Goal: Task Accomplishment & Management: Use online tool/utility

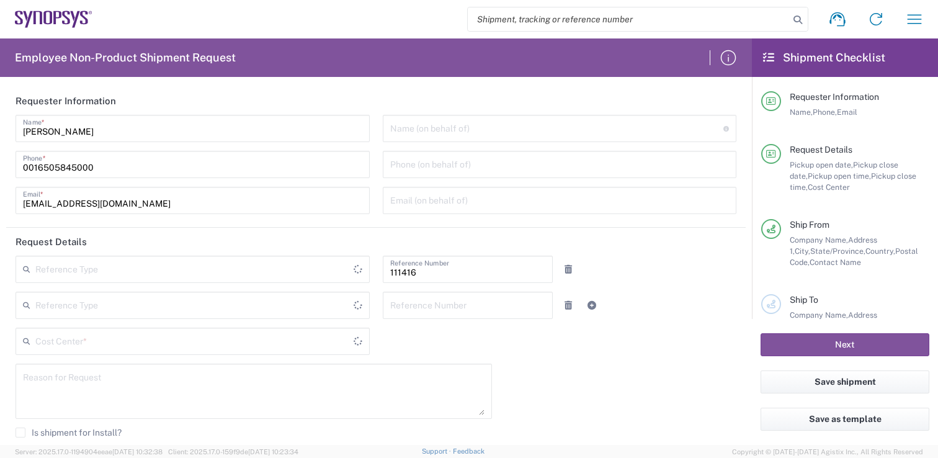
type input "Department"
type input "US01, SIG, IT Platform Products 111416"
type input "[GEOGRAPHIC_DATA]"
type input "Delivered at Place"
type input "[US_STATE]"
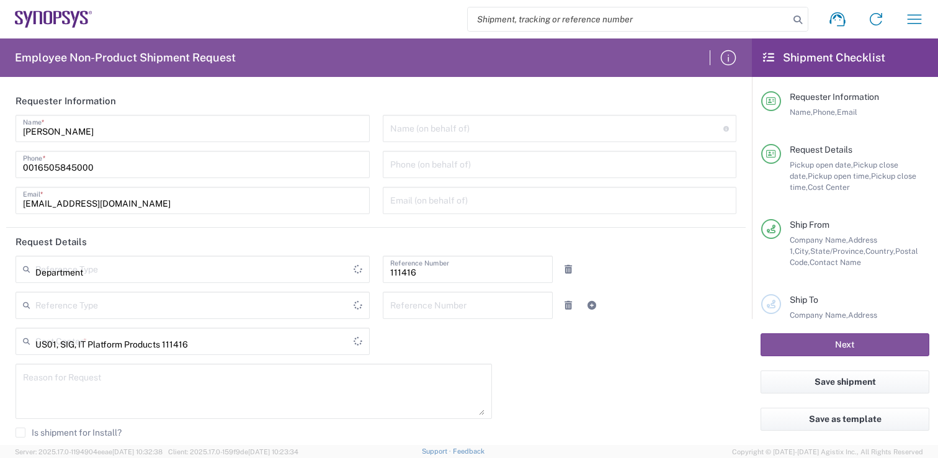
type input "[GEOGRAPHIC_DATA]"
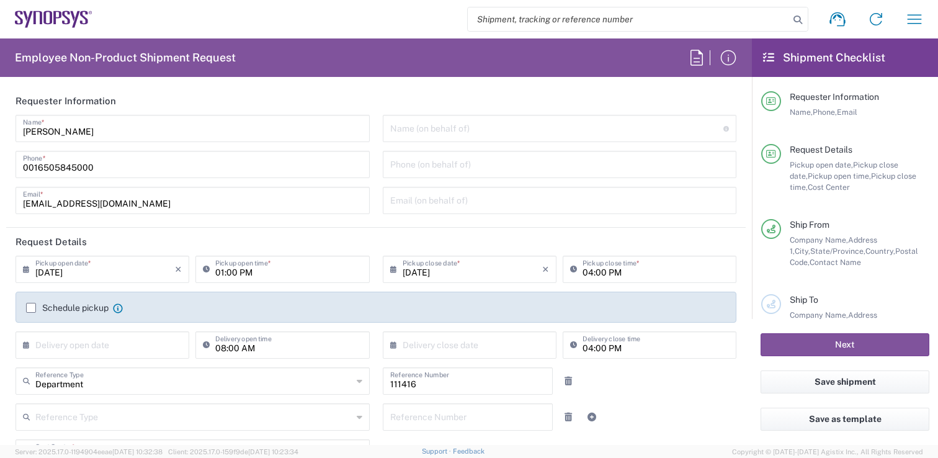
type input "[GEOGRAPHIC_DATA] US1A"
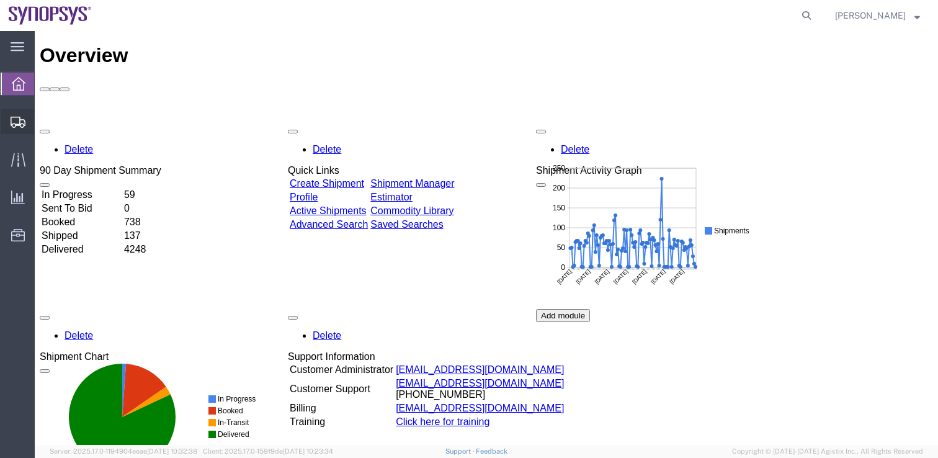
click at [19, 119] on icon at bounding box center [18, 122] width 15 height 11
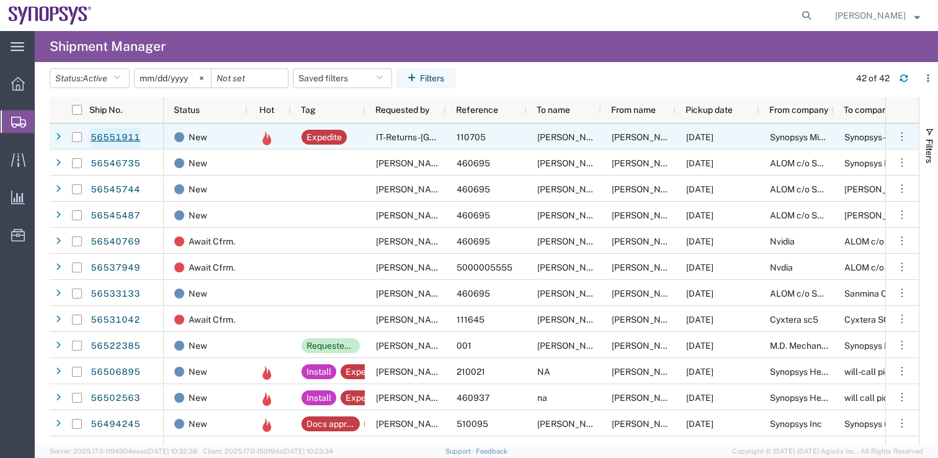
click at [109, 135] on link "56551911" at bounding box center [115, 138] width 51 height 20
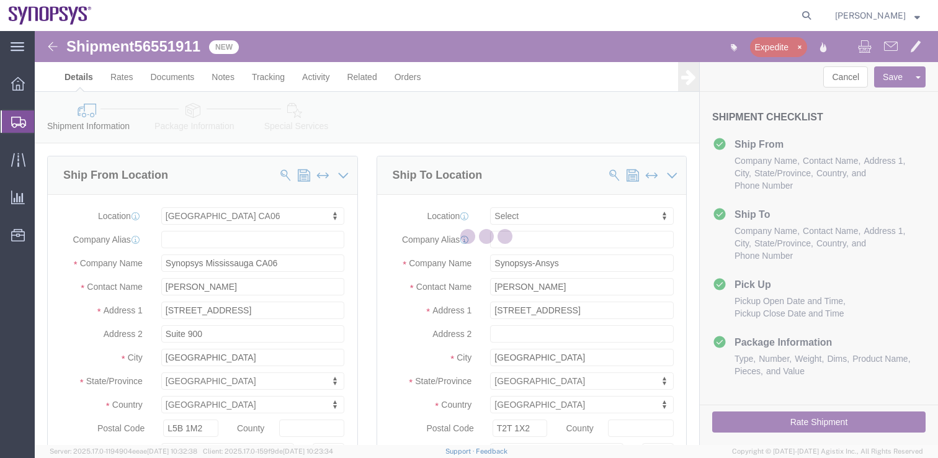
select select "63078"
select select
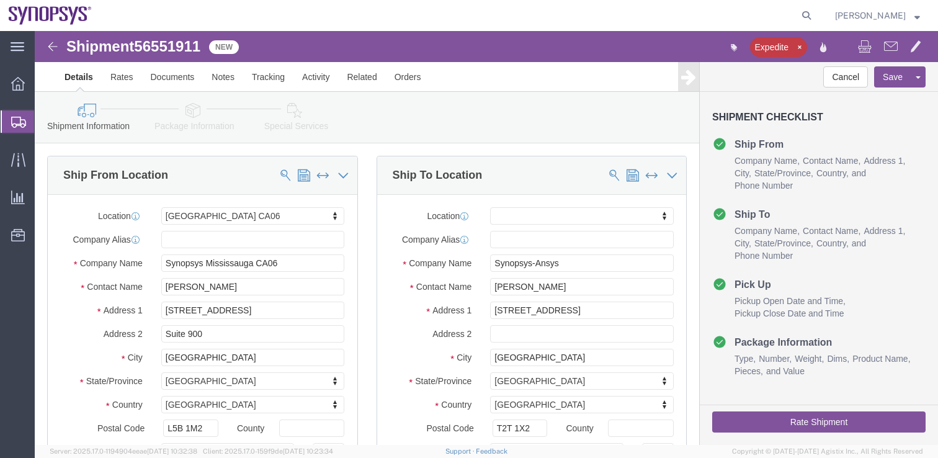
click button "Rate Shipment"
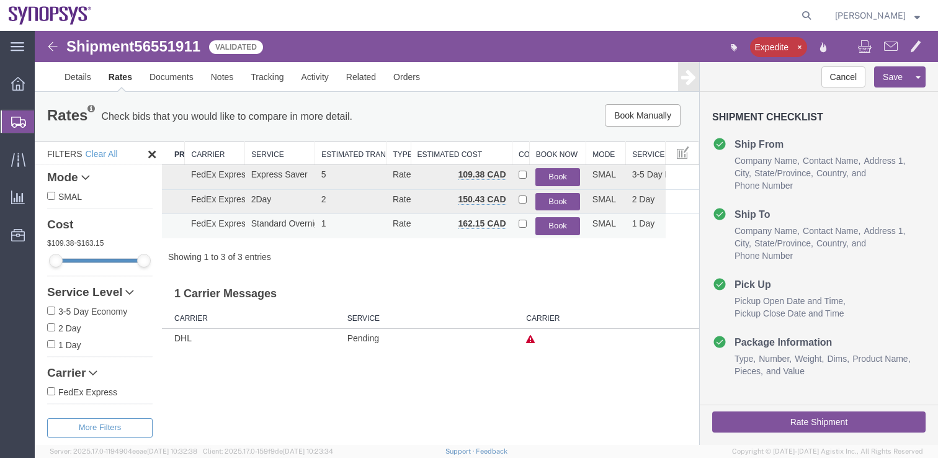
click at [562, 225] on button "Book" at bounding box center [557, 226] width 45 height 18
